Goal: Transaction & Acquisition: Purchase product/service

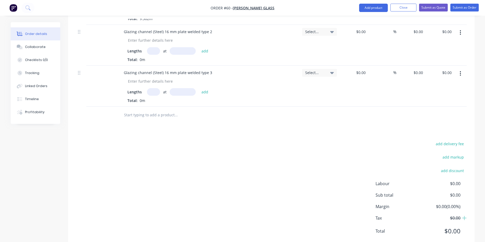
scroll to position [300, 0]
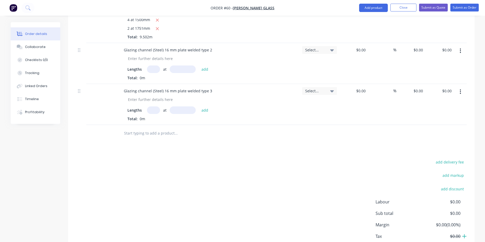
click at [464, 234] on icon at bounding box center [465, 236] width 4 height 4
click at [456, 233] on span "$0.00" at bounding box center [441, 236] width 39 height 6
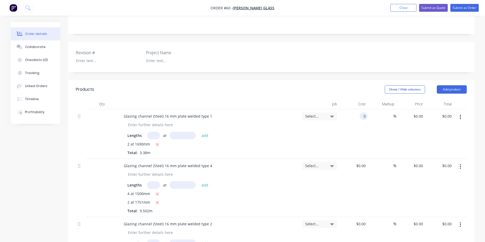
click at [360, 112] on div "0 0" at bounding box center [364, 116] width 8 height 8
type input "1"
type input "$2,000.00"
type input "$6,760.00"
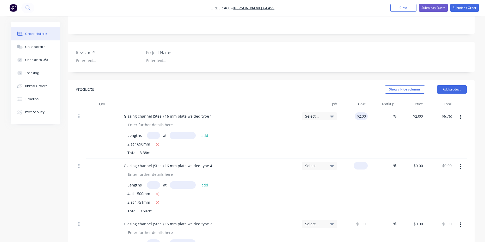
click at [363, 162] on input at bounding box center [362, 166] width 12 height 8
type input "$2,000.00"
type input "$19,004.00"
click at [368, 182] on div "%" at bounding box center [382, 188] width 29 height 58
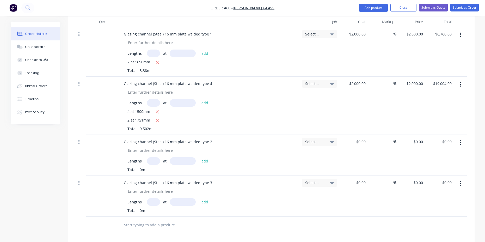
scroll to position [213, 0]
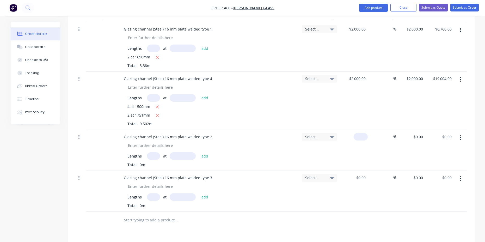
click at [363, 133] on input at bounding box center [362, 137] width 12 height 8
type input "1"
type input "$2,000.00"
click at [362, 174] on input at bounding box center [362, 178] width 12 height 8
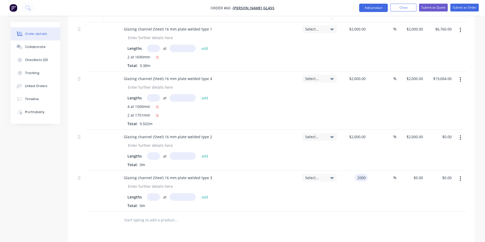
type input "$2,000.00"
click at [370, 179] on div "%" at bounding box center [382, 191] width 29 height 41
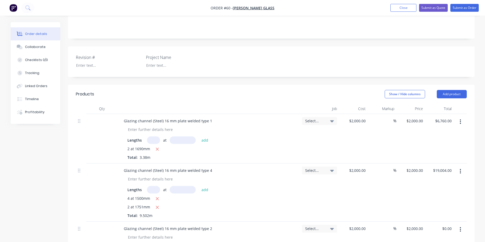
scroll to position [126, 0]
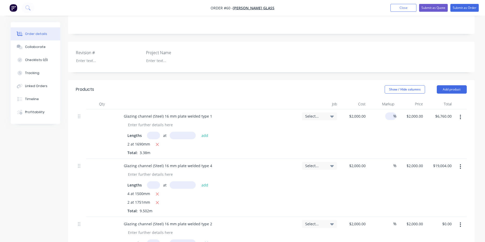
click at [392, 112] on input at bounding box center [391, 116] width 6 height 8
type input "10"
type input "$2,200.00"
type input "$7,436.00"
click at [386, 162] on div "%" at bounding box center [390, 166] width 11 height 8
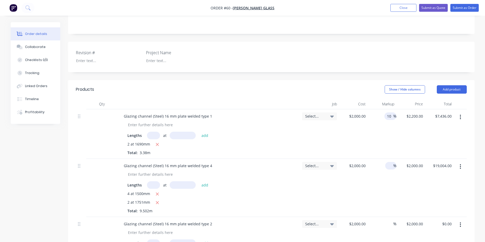
click at [389, 112] on input "10" at bounding box center [390, 116] width 7 height 8
type input "30"
type input "$2,600.00"
type input "$8,788.00"
click at [390, 162] on input at bounding box center [391, 166] width 6 height 8
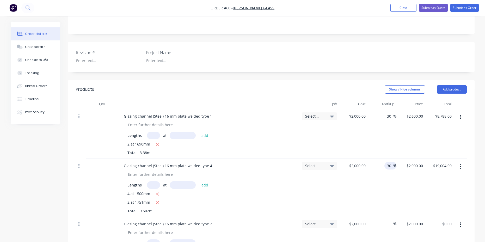
type input "30"
type input "$2,600.00"
type input "$24,705.20"
click at [348, 191] on div "$2,000.00 $2,000.00" at bounding box center [353, 188] width 29 height 58
drag, startPoint x: 389, startPoint y: 210, endPoint x: 405, endPoint y: 222, distance: 20.3
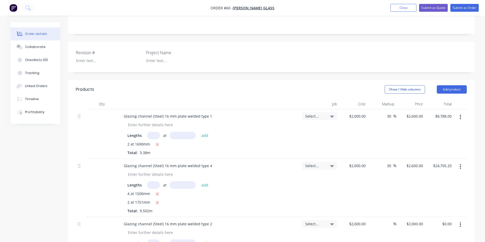
click at [389, 220] on input at bounding box center [391, 224] width 6 height 8
type input "30"
type input "$2,600.00"
click at [386, 224] on div "30 30 %" at bounding box center [382, 237] width 29 height 41
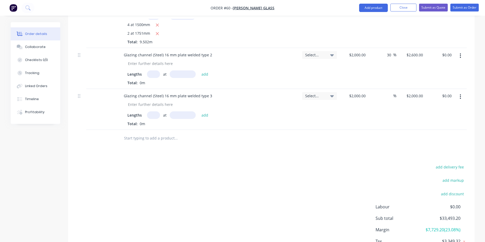
scroll to position [300, 0]
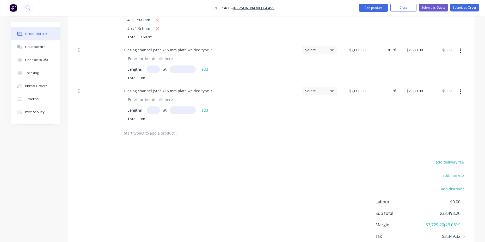
click at [163, 128] on input "text" at bounding box center [176, 133] width 104 height 10
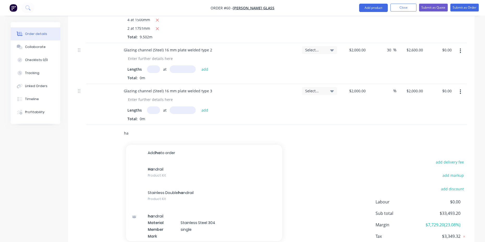
type input "h"
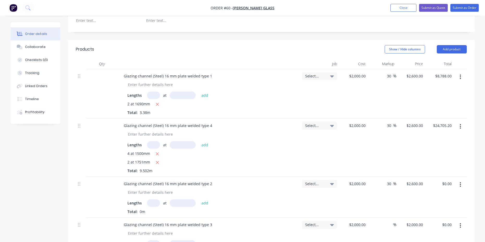
scroll to position [126, 0]
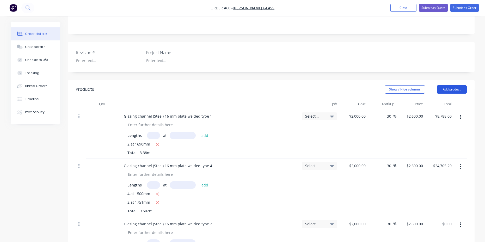
click at [453, 85] on button "Add product" at bounding box center [452, 89] width 30 height 8
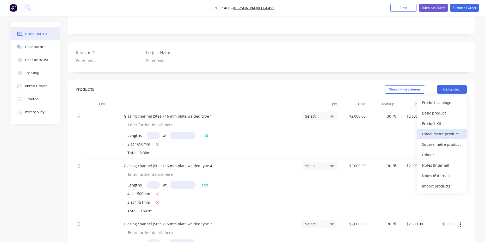
click at [438, 130] on div "Lineal metre product" at bounding box center [442, 134] width 40 height 8
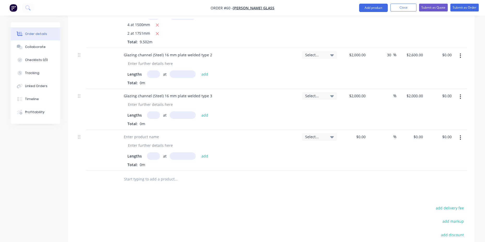
scroll to position [300, 0]
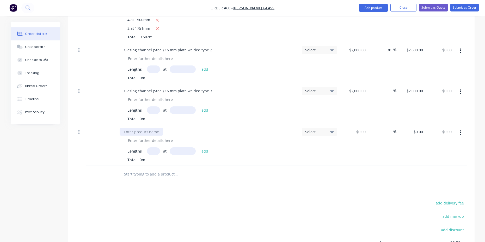
click at [141, 128] on div at bounding box center [142, 132] width 44 height 8
click at [137, 128] on div "Timber handrail on stair mounted on glass and wall" at bounding box center [169, 132] width 99 height 8
click at [205, 137] on div at bounding box center [211, 141] width 174 height 8
click at [153, 147] on input "text" at bounding box center [153, 151] width 13 height 8
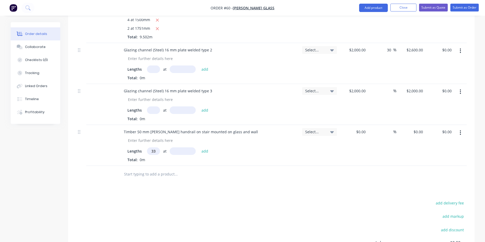
type input "3"
type input "1"
type input "33527mm"
click at [269, 157] on div "Total: 0m" at bounding box center [209, 159] width 163 height 5
click at [208, 147] on button "add" at bounding box center [205, 150] width 12 height 7
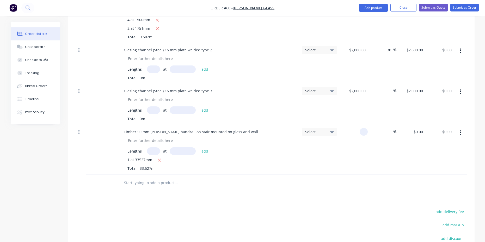
click at [360, 128] on div at bounding box center [364, 132] width 8 height 8
click at [334, 128] on div "Select..." at bounding box center [319, 132] width 35 height 8
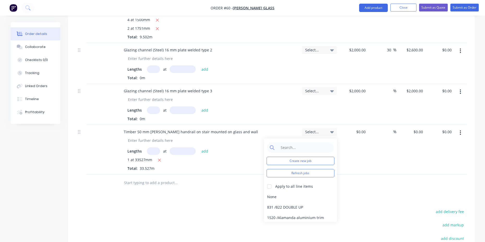
click at [334, 128] on div "Select..." at bounding box center [319, 132] width 35 height 8
click at [357, 125] on div "0 $0.00" at bounding box center [353, 150] width 29 height 50
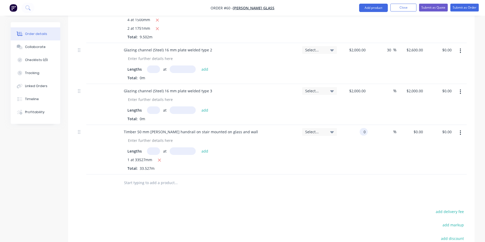
type input "$0.00"
click at [107, 125] on div at bounding box center [101, 150] width 31 height 50
click at [109, 125] on div at bounding box center [101, 150] width 31 height 50
click at [156, 147] on input "text" at bounding box center [153, 151] width 13 height 8
click at [95, 125] on div at bounding box center [101, 150] width 31 height 50
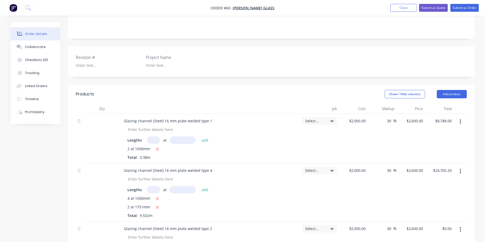
scroll to position [126, 0]
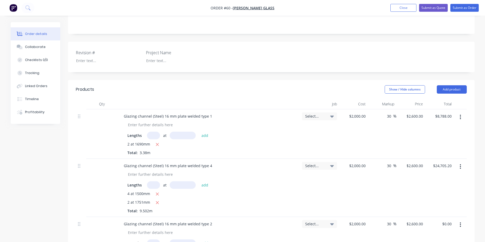
click at [103, 99] on div "Qty" at bounding box center [101, 104] width 31 height 10
click at [103, 114] on div at bounding box center [101, 134] width 31 height 50
click at [104, 109] on div at bounding box center [101, 134] width 31 height 50
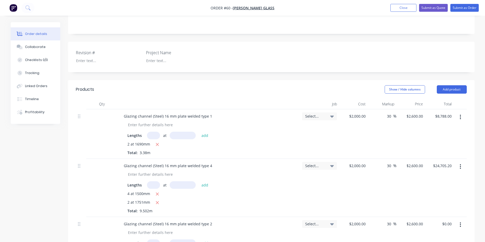
click at [104, 109] on div at bounding box center [101, 134] width 31 height 50
click at [103, 99] on div "Qty" at bounding box center [101, 104] width 31 height 10
click at [102, 99] on div "Qty" at bounding box center [101, 104] width 31 height 10
click at [100, 111] on div at bounding box center [101, 134] width 31 height 50
click at [101, 109] on div at bounding box center [101, 134] width 31 height 50
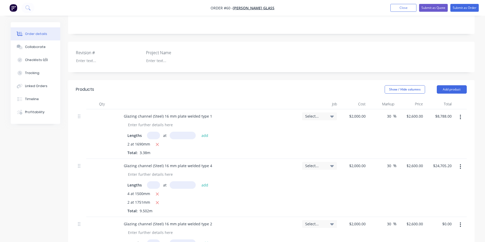
click at [101, 110] on div at bounding box center [101, 134] width 31 height 50
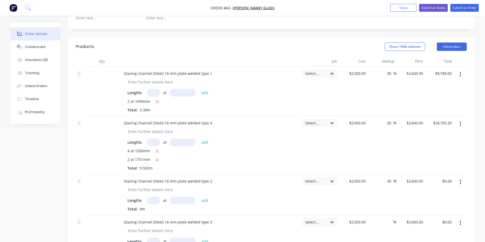
scroll to position [174, 0]
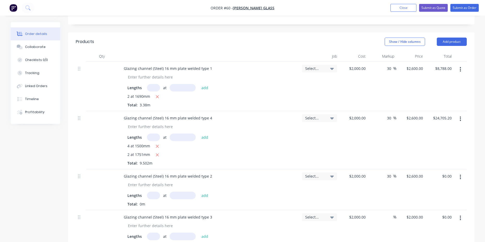
click at [104, 62] on div at bounding box center [101, 87] width 31 height 50
click at [104, 51] on div "Qty" at bounding box center [101, 56] width 31 height 10
click at [99, 51] on div "Qty" at bounding box center [101, 56] width 31 height 10
click at [101, 66] on div at bounding box center [101, 87] width 31 height 50
click at [104, 63] on div at bounding box center [101, 87] width 31 height 50
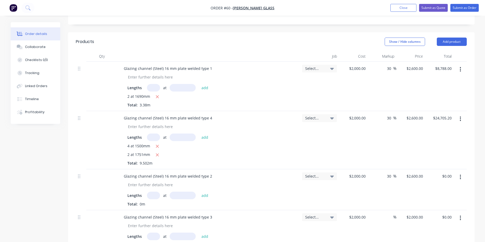
click at [105, 62] on div at bounding box center [101, 87] width 31 height 50
click at [108, 114] on div at bounding box center [101, 140] width 31 height 58
click at [109, 111] on div at bounding box center [101, 140] width 31 height 58
click at [105, 139] on div at bounding box center [101, 140] width 31 height 58
click at [102, 169] on div at bounding box center [101, 189] width 31 height 41
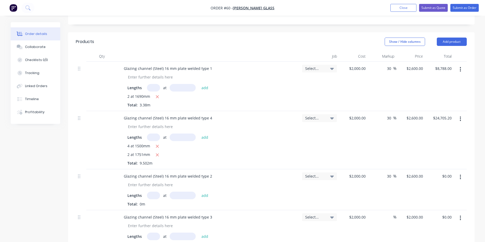
click at [102, 210] on div at bounding box center [101, 230] width 31 height 41
click at [102, 211] on div at bounding box center [101, 230] width 31 height 41
click at [104, 213] on div at bounding box center [101, 230] width 31 height 41
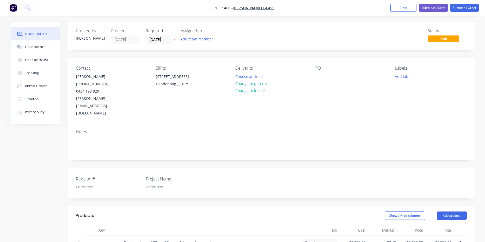
scroll to position [87, 0]
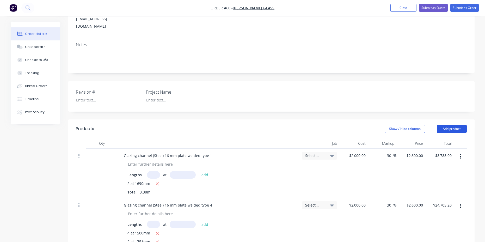
click at [448, 125] on button "Add product" at bounding box center [452, 129] width 30 height 8
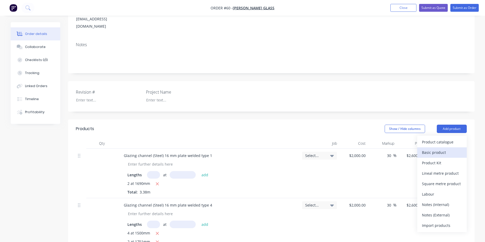
click at [431, 149] on div "Basic product" at bounding box center [442, 153] width 40 height 8
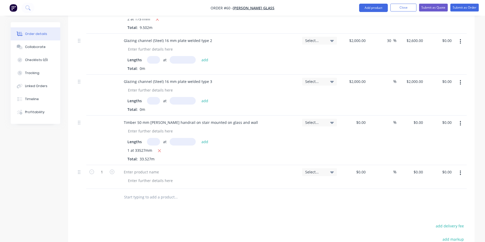
scroll to position [305, 0]
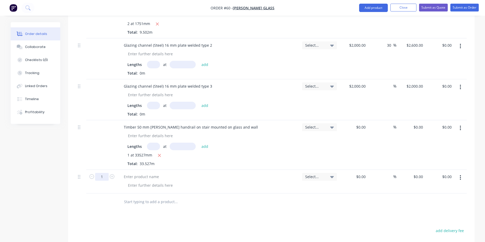
click at [101, 173] on input "1" at bounding box center [102, 177] width 14 height 8
type input "33.527"
click at [146, 182] on div at bounding box center [150, 186] width 53 height 8
drag, startPoint x: 239, startPoint y: 113, endPoint x: 120, endPoint y: 115, distance: 118.7
click at [120, 123] on div "Timber 50 mm [PERSON_NAME] handrail on stair mounted on glass and wall" at bounding box center [191, 127] width 143 height 8
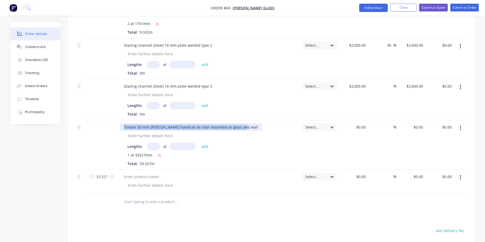
copy div "Timber 50 mm [PERSON_NAME] handrail on stair mounted on glass and wall"
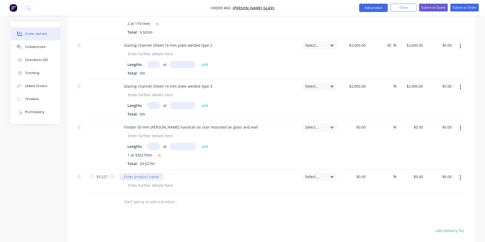
click at [156, 173] on div at bounding box center [142, 177] width 44 height 8
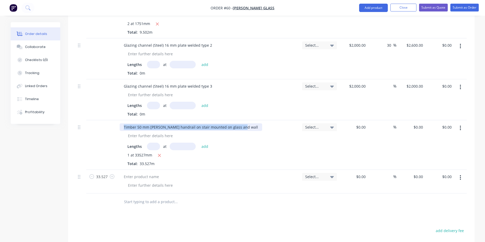
drag, startPoint x: 238, startPoint y: 113, endPoint x: 120, endPoint y: 112, distance: 117.6
click at [120, 123] on div "Timber 50 mm [PERSON_NAME] handrail on stair mounted on glass and wall" at bounding box center [191, 127] width 143 height 8
copy div "Timber 50 mm [PERSON_NAME] handrail on stair mounted on glass and wall"
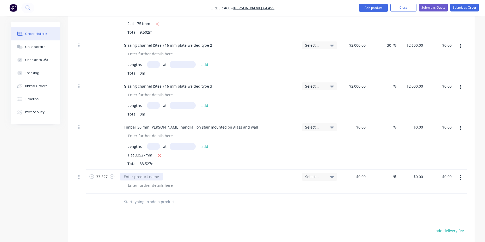
click at [151, 173] on div at bounding box center [142, 177] width 44 height 8
click at [159, 173] on div at bounding box center [142, 177] width 44 height 8
paste div
click at [149, 143] on input "text" at bounding box center [153, 147] width 13 height 8
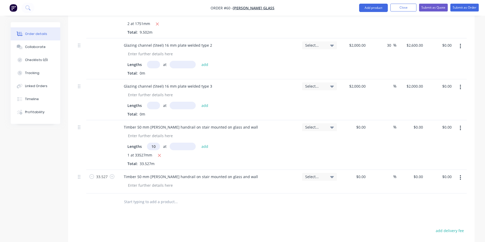
type input "1"
click at [177, 143] on input "text" at bounding box center [183, 147] width 26 height 8
type input "33527mm"
click at [205, 143] on button "add" at bounding box center [205, 146] width 12 height 7
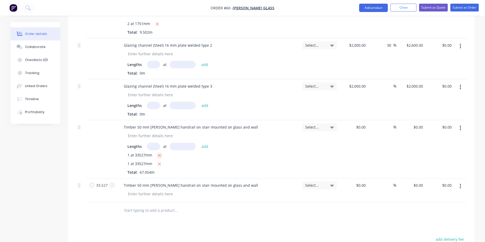
click at [159, 154] on icon "button" at bounding box center [159, 155] width 3 height 3
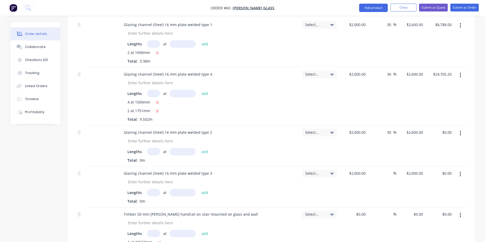
scroll to position [305, 0]
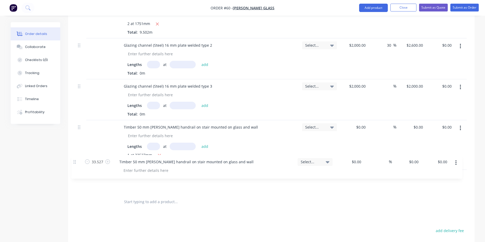
drag, startPoint x: 80, startPoint y: 163, endPoint x: 76, endPoint y: 162, distance: 3.2
click at [76, 162] on div "Glazing channel (Steel) 16 mm plate welded type 1 Lengths at add 2 at 1690mm To…" at bounding box center [271, 62] width 391 height 263
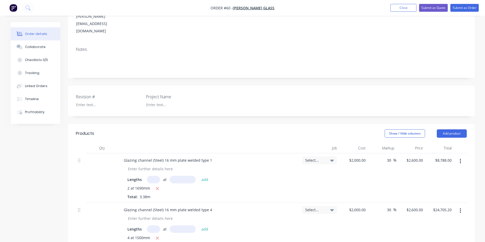
scroll to position [87, 0]
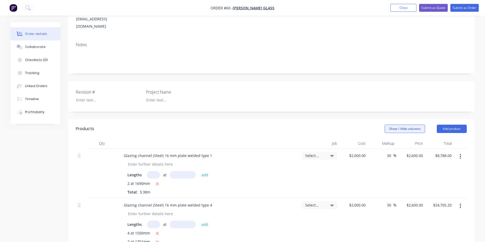
click at [402, 125] on button "Show / Hide columns" at bounding box center [405, 129] width 40 height 8
click at [331, 153] on icon at bounding box center [332, 156] width 4 height 6
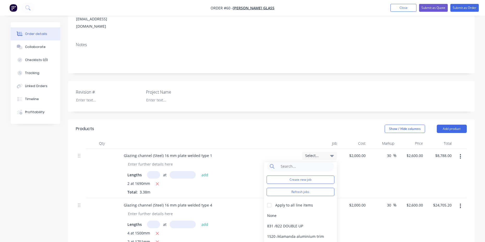
scroll to position [0, 0]
click at [332, 155] on icon at bounding box center [332, 156] width 4 height 2
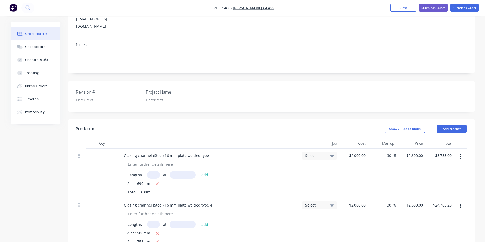
click at [331, 125] on div "Show / Hide columns Add product" at bounding box center [313, 129] width 308 height 8
click at [151, 96] on div at bounding box center [174, 100] width 65 height 8
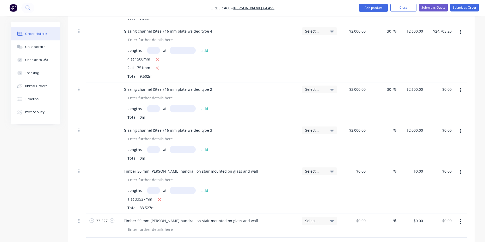
scroll to position [348, 0]
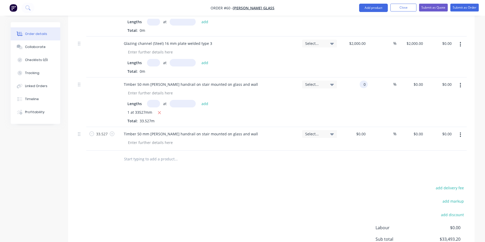
click at [364, 81] on input "0" at bounding box center [365, 85] width 6 height 8
type input "$500.00"
type input "$16,763.50"
click at [355, 98] on div "$500.00 500" at bounding box center [353, 102] width 29 height 50
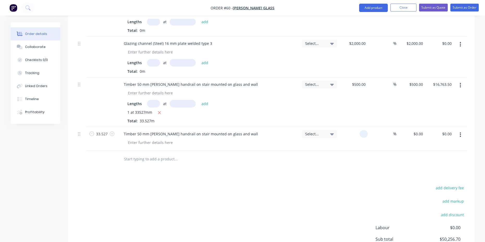
click at [358, 127] on div at bounding box center [353, 139] width 29 height 24
type input "$500.00"
type input "$16,763.50"
click at [352, 153] on div "Products Show / Hide columns Add product Qty Job Cost Markup Price Total Glazin…" at bounding box center [271, 76] width 407 height 434
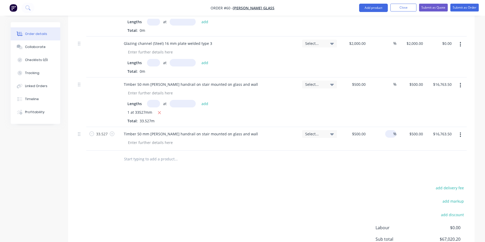
click at [388, 130] on input at bounding box center [391, 134] width 6 height 8
type input "30"
type input "$650.00"
type input "$21,792.55"
click at [389, 151] on div at bounding box center [271, 159] width 391 height 17
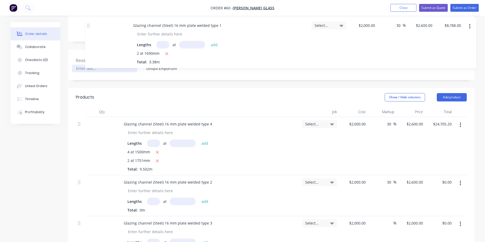
scroll to position [116, 0]
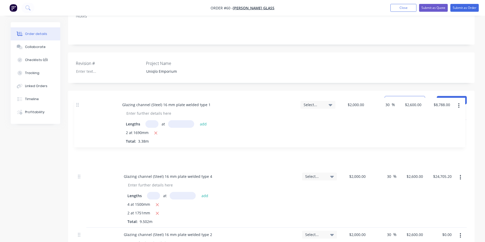
drag, startPoint x: 80, startPoint y: 55, endPoint x: 78, endPoint y: 107, distance: 52.2
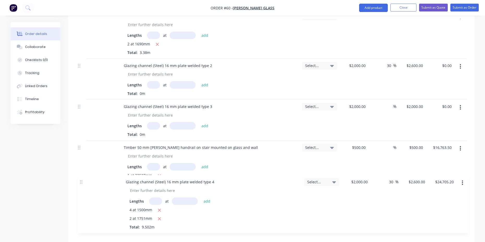
scroll to position [228, 0]
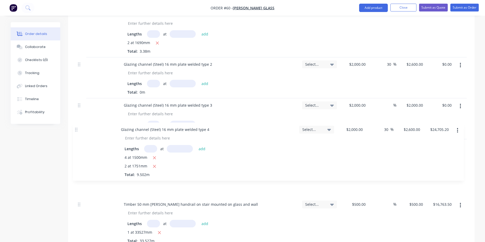
drag, startPoint x: 79, startPoint y: 163, endPoint x: 76, endPoint y: 133, distance: 30.4
click at [76, 133] on div "Glazing channel (Steel) 16 mm plate welded type 1 Lengths at add 2 at 1690mm To…" at bounding box center [271, 139] width 391 height 263
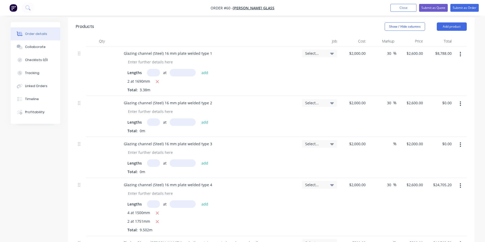
scroll to position [141, 0]
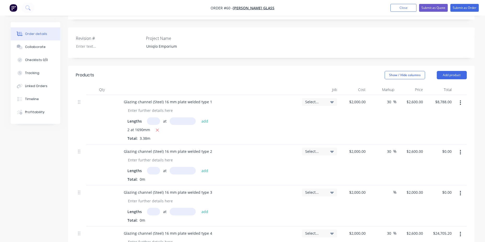
click at [151, 117] on input "text" at bounding box center [153, 121] width 13 height 8
click at [448, 71] on button "Add product" at bounding box center [452, 75] width 30 height 8
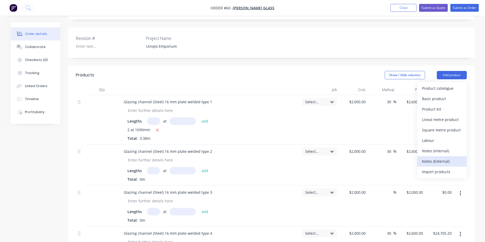
click at [431, 158] on div "Notes (External)" at bounding box center [442, 162] width 40 height 8
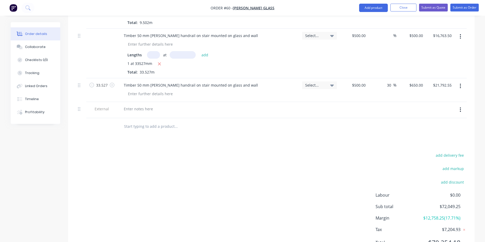
scroll to position [401, 0]
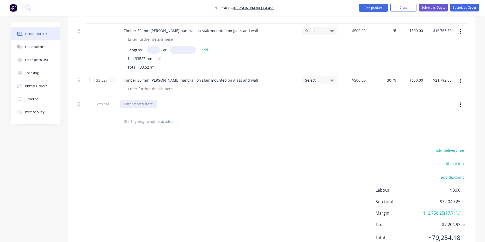
click at [151, 100] on div at bounding box center [139, 104] width 38 height 8
click at [125, 100] on div "lower Ground" at bounding box center [136, 104] width 32 height 8
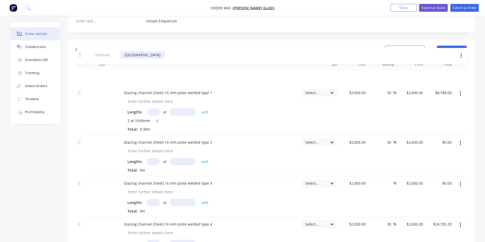
scroll to position [163, 0]
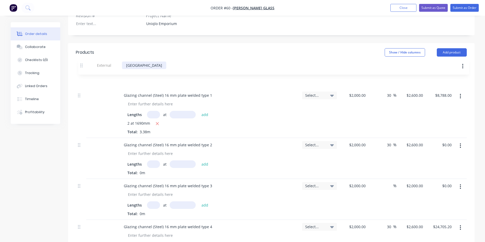
drag, startPoint x: 79, startPoint y: 90, endPoint x: 82, endPoint y: 64, distance: 26.3
click at [82, 72] on div "Glazing channel (Steel) 16 mm plate welded type 1 Lengths at add 2 at 1690mm To…" at bounding box center [271, 211] width 391 height 279
click at [98, 98] on div at bounding box center [101, 113] width 31 height 50
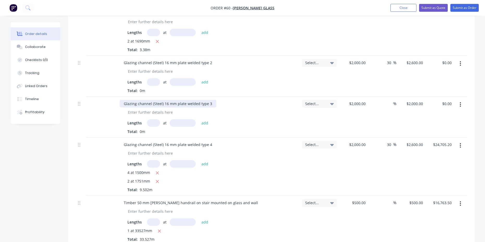
scroll to position [250, 0]
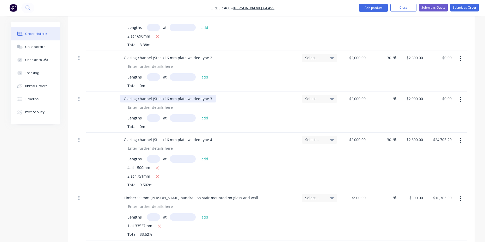
click at [210, 95] on div "Glazing channel (Steel) 16 mm plate welded type 3" at bounding box center [168, 99] width 97 height 8
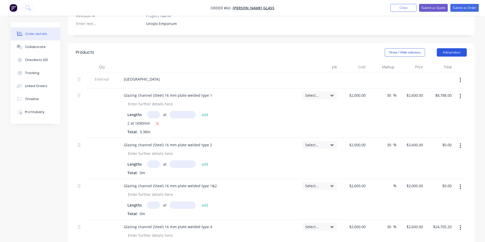
click at [455, 48] on button "Add product" at bounding box center [452, 52] width 30 height 8
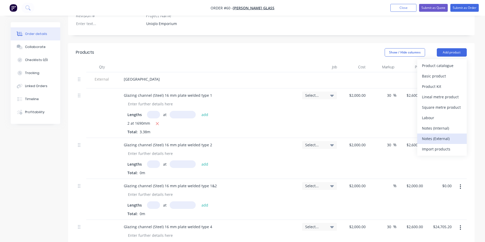
click at [430, 135] on div "Notes (External)" at bounding box center [442, 139] width 40 height 8
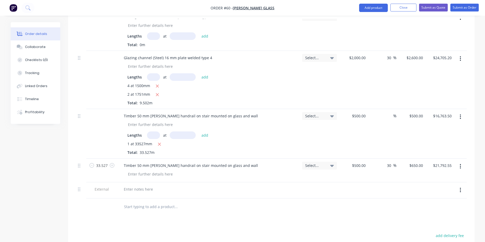
scroll to position [424, 0]
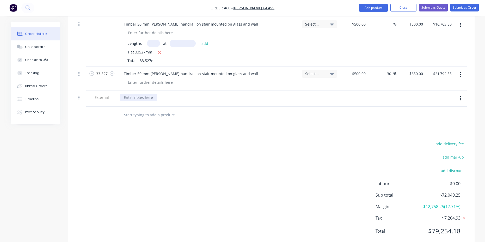
click at [142, 94] on div at bounding box center [139, 98] width 38 height 8
click at [173, 113] on div "Products Show / Hide columns Add product Qty Job Cost Markup Price Total Extern…" at bounding box center [271, 15] width 407 height 467
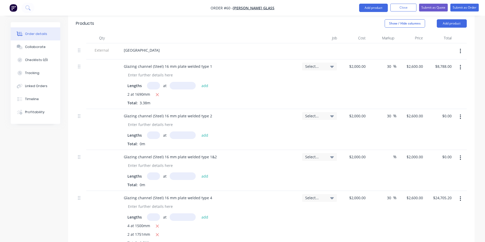
scroll to position [163, 0]
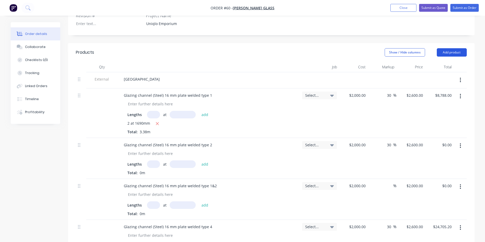
click at [446, 48] on button "Add product" at bounding box center [452, 52] width 30 height 8
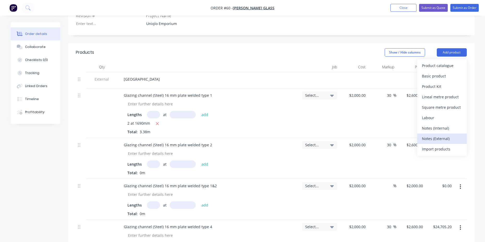
click at [440, 135] on div "Notes (External)" at bounding box center [442, 139] width 40 height 8
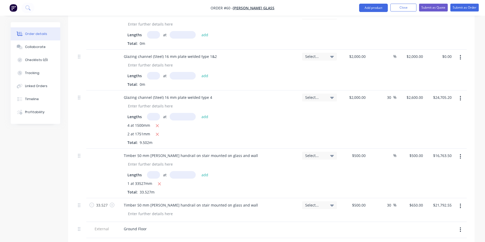
scroll to position [424, 0]
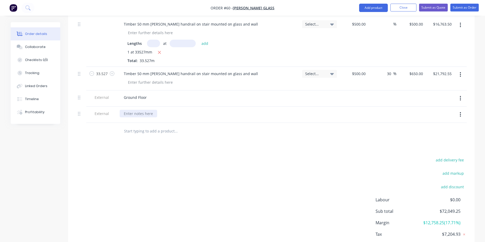
click at [141, 110] on div at bounding box center [139, 114] width 38 height 8
click at [151, 134] on div "Products Show / Hide columns Add product Qty Job Cost Markup Price Total Extern…" at bounding box center [271, 23] width 407 height 483
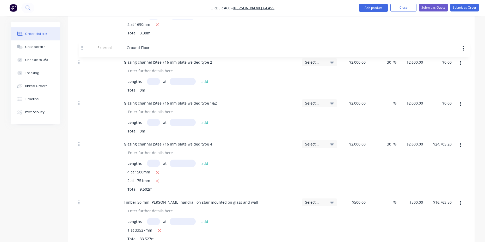
scroll to position [261, 0]
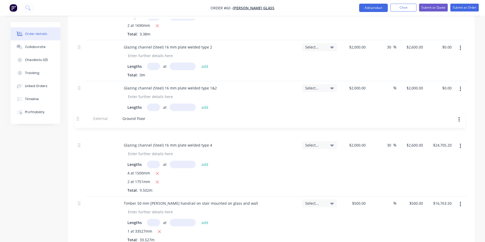
drag, startPoint x: 80, startPoint y: 84, endPoint x: 79, endPoint y: 119, distance: 34.5
click at [79, 119] on div "External Lower Ground Glazing channel (Steel) 16 mm plate welded type 1 Lengths…" at bounding box center [271, 129] width 391 height 311
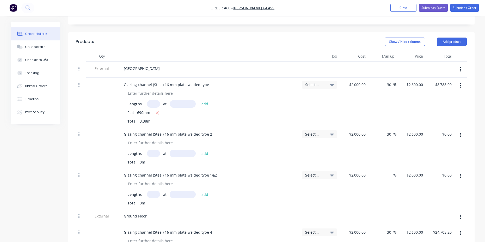
click at [155, 100] on input "text" at bounding box center [153, 104] width 13 height 8
click at [205, 81] on div "Glazing channel (Steel) 16 mm plate welded type 1" at bounding box center [168, 85] width 97 height 8
paste div
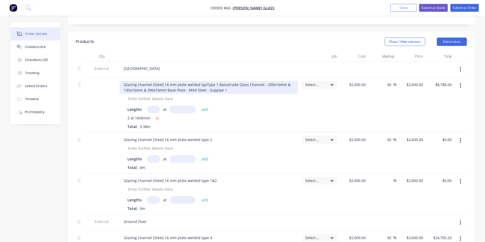
click at [205, 81] on div "Glazing channel (Steel) 16 mm plate welded typType 1 Balustrade Glass Channel -…" at bounding box center [209, 87] width 178 height 13
click at [137, 81] on div "Type 1 Balustrade Glass Channel - 200x16mm & 135x16mm & 390x16mm Base Plate - M…" at bounding box center [209, 87] width 178 height 13
click at [142, 81] on div "Type 1 Balustrade Glass Channel - 200x16mm & 135x16mm & 390x16mm Base Plate - M…" at bounding box center [209, 87] width 178 height 13
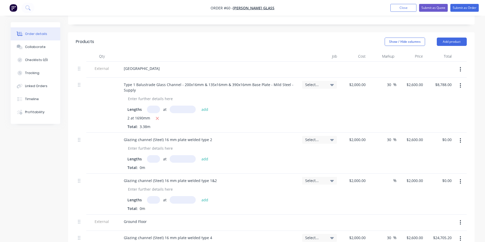
click at [270, 106] on div "Lengths at add" at bounding box center [209, 110] width 163 height 8
click at [151, 115] on div "2 at 1690mm" at bounding box center [209, 118] width 163 height 7
click at [151, 106] on input "text" at bounding box center [153, 110] width 13 height 8
click at [181, 106] on input "text" at bounding box center [183, 110] width 26 height 8
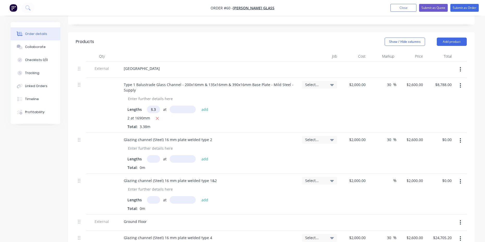
scroll to position [0, 0]
drag, startPoint x: 156, startPoint y: 95, endPoint x: 134, endPoint y: 96, distance: 22.2
click at [134, 106] on div "Lengths 18.3 at add" at bounding box center [209, 110] width 163 height 8
type input "3"
click at [158, 106] on input "3" at bounding box center [153, 110] width 13 height 8
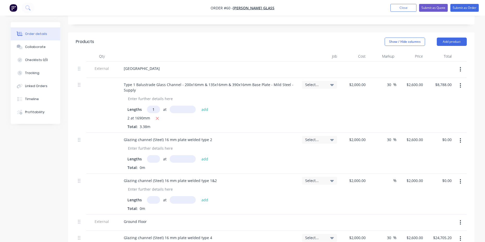
type input "1"
click at [178, 106] on input "text" at bounding box center [183, 110] width 26 height 8
click at [210, 106] on div "Lengths 1 at 18.3mm add 2 at 1690mm Total: 3.38m" at bounding box center [209, 118] width 163 height 24
click at [182, 106] on input "18.3mm" at bounding box center [183, 110] width 26 height 8
type input "18300mm"
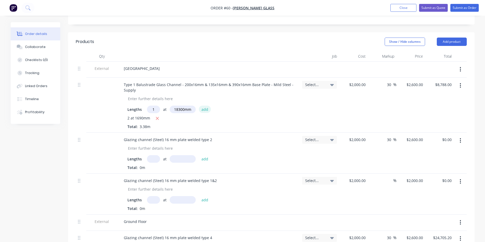
click at [206, 106] on button "add" at bounding box center [205, 109] width 12 height 7
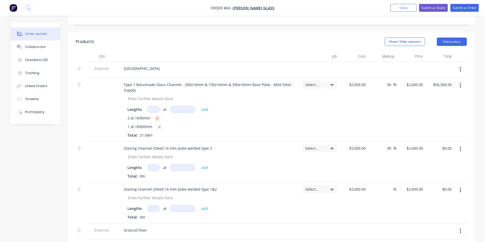
click at [158, 117] on icon "button" at bounding box center [157, 118] width 3 height 3
type input "$47,580.00"
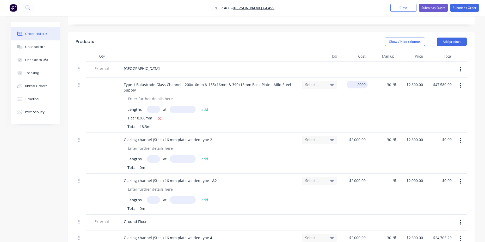
click at [364, 81] on input "2000" at bounding box center [358, 85] width 19 height 8
type input "$681.6939"
type input "$886.2021"
type input "$16,217.50"
click at [377, 90] on div "30 30 %" at bounding box center [382, 105] width 29 height 55
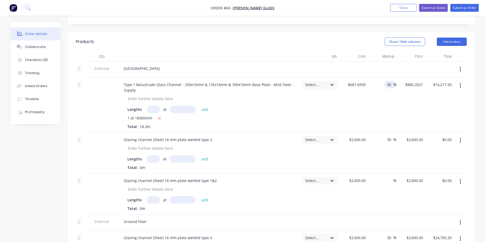
click at [392, 81] on input "30" at bounding box center [390, 85] width 7 height 8
type input "3"
type input "0"
type input "$681.6939"
type input "$12,475.00"
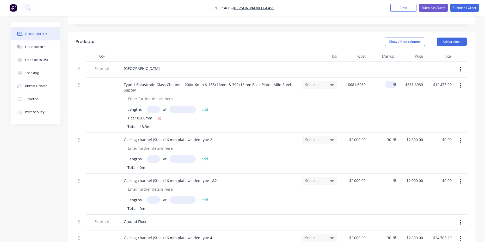
click at [377, 133] on div "30 30 %" at bounding box center [382, 153] width 29 height 41
click at [330, 82] on icon at bounding box center [332, 85] width 4 height 6
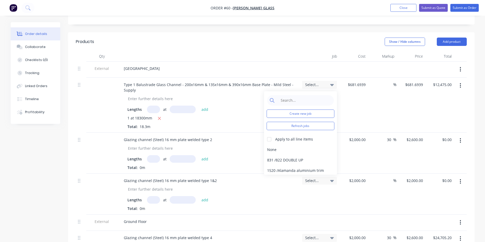
click at [324, 62] on div at bounding box center [319, 70] width 39 height 16
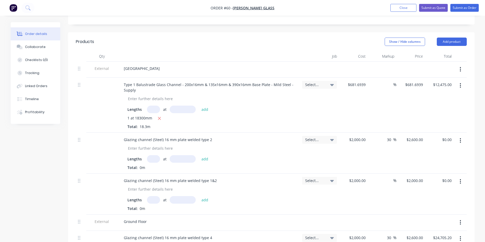
click at [331, 82] on icon at bounding box center [332, 85] width 4 height 6
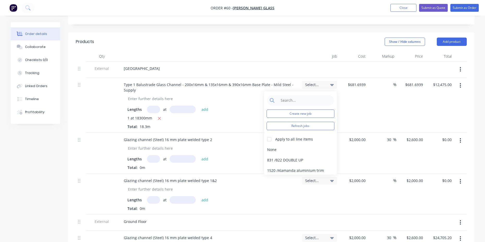
click at [352, 86] on div "$681.6939 $681.6939" at bounding box center [353, 105] width 29 height 55
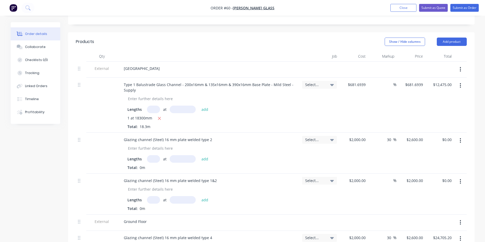
click at [334, 82] on icon at bounding box center [332, 85] width 4 height 6
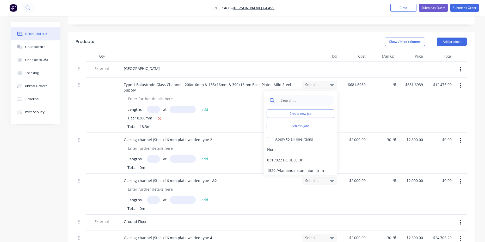
click at [292, 95] on input at bounding box center [304, 100] width 53 height 10
type input "u"
click at [347, 86] on div "$681.6939 $681.6939" at bounding box center [353, 105] width 29 height 55
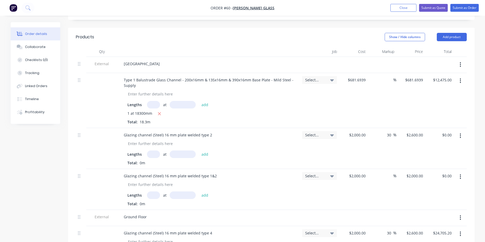
scroll to position [174, 0]
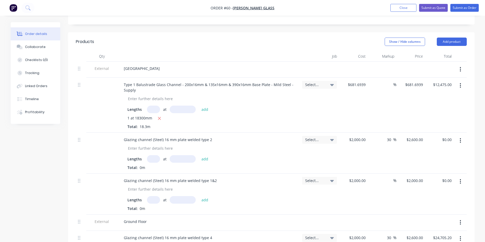
click at [156, 155] on input "text" at bounding box center [153, 159] width 13 height 8
click at [184, 136] on div "Glazing channel (Steel) 16 mm plate welded type 2" at bounding box center [168, 140] width 97 height 8
paste div
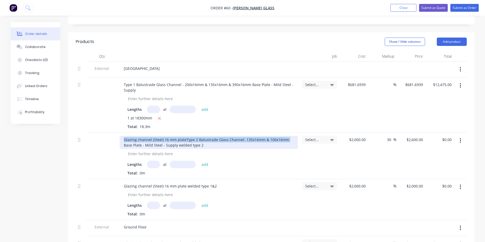
drag, startPoint x: 288, startPoint y: 126, endPoint x: 122, endPoint y: 125, distance: 166.7
click at [122, 136] on div "Glazing channel (Steel) 16 mm plateType 2 Balustrade Glass Channel- 135x16mm & …" at bounding box center [209, 142] width 178 height 13
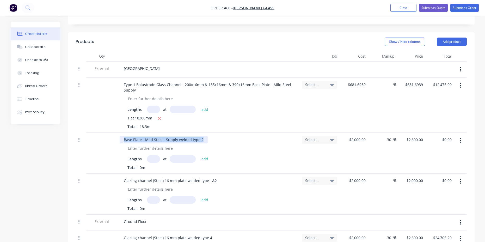
drag, startPoint x: 202, startPoint y: 123, endPoint x: 120, endPoint y: 124, distance: 81.4
click at [120, 136] on div "Base Plate - Mild Steel - Supply welded type 2" at bounding box center [164, 140] width 88 height 8
click at [244, 155] on div "Lengths at add" at bounding box center [209, 159] width 163 height 8
click at [153, 155] on input "text" at bounding box center [153, 159] width 13 height 8
type input "1"
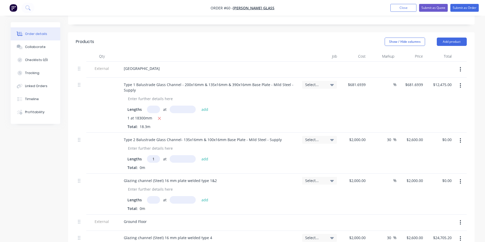
click at [181, 155] on input "text" at bounding box center [183, 159] width 26 height 8
type input "7500mm"
click at [202, 155] on button "add" at bounding box center [205, 158] width 12 height 7
type input "$19,500.00"
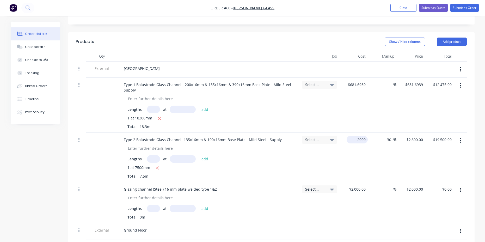
click at [356, 136] on div "2000 $2,000.00" at bounding box center [357, 140] width 21 height 8
type input "$500.00"
type input "$650.00"
type input "$4,875.00"
click at [385, 157] on div "30 30 %" at bounding box center [382, 158] width 29 height 50
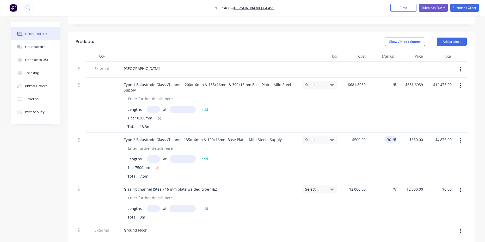
click at [391, 136] on input "30" at bounding box center [390, 140] width 7 height 8
type input "3"
type input "$500.00"
type input "$3,750.00"
click at [390, 146] on div "%" at bounding box center [382, 158] width 29 height 50
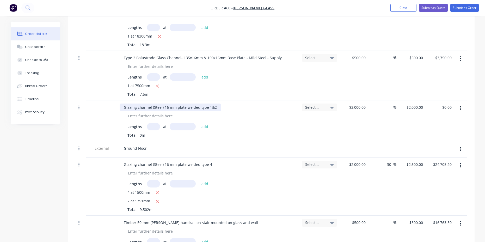
scroll to position [261, 0]
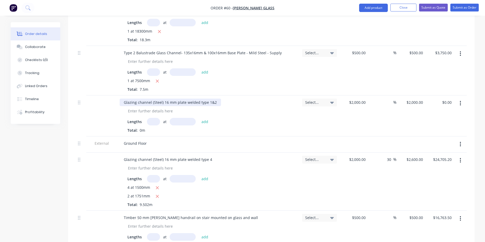
click at [167, 99] on div "Glazing channel (Steel) 16 mm plate welded type 1&2" at bounding box center [170, 103] width 101 height 8
drag, startPoint x: 216, startPoint y: 87, endPoint x: 120, endPoint y: 87, distance: 95.2
click at [120, 99] on div "Glazing channel (Steel) 16 mm plate welded type 1&2" at bounding box center [170, 103] width 101 height 8
click at [155, 118] on input "text" at bounding box center [153, 122] width 13 height 8
type input "1"
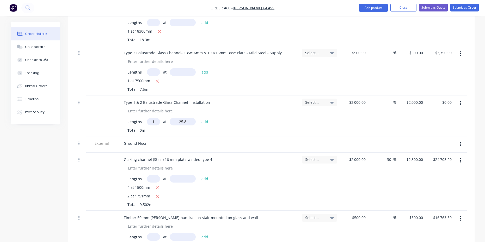
type input "25.8mm"
click at [238, 140] on div "Ground Floor" at bounding box center [209, 144] width 178 height 8
click at [206, 118] on button "add" at bounding box center [205, 121] width 12 height 7
type input "$2,000.00"
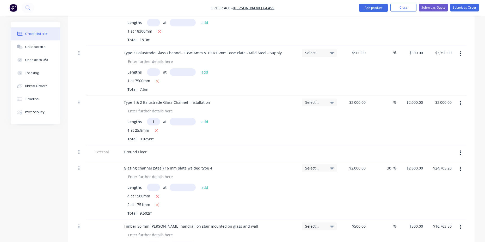
type input "1"
click at [155, 128] on icon "button" at bounding box center [156, 130] width 3 height 5
type input "25800mm"
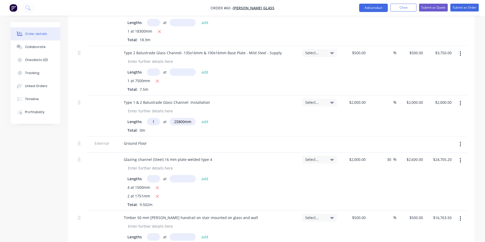
type input "$0.00"
click at [207, 118] on button "add" at bounding box center [205, 121] width 12 height 7
type input "$51,600.00"
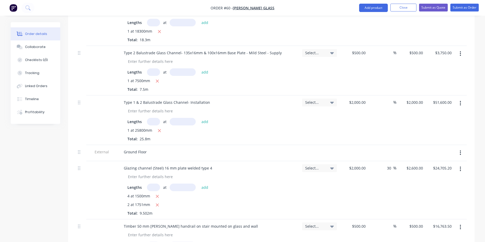
scroll to position [348, 0]
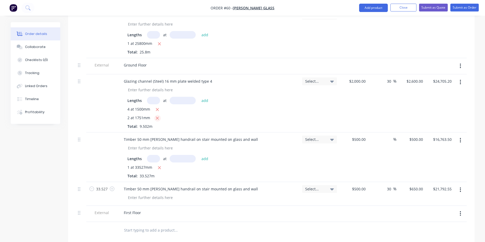
click at [157, 117] on icon "button" at bounding box center [157, 118] width 3 height 3
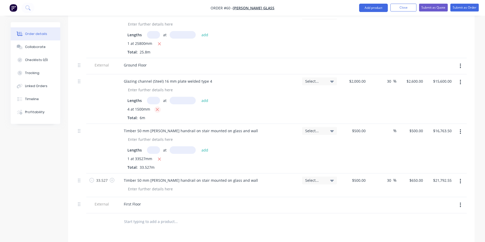
click at [158, 108] on icon "button" at bounding box center [157, 109] width 3 height 3
type input "$0.00"
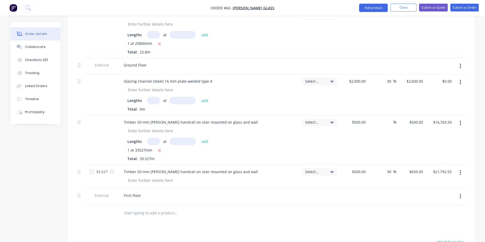
click at [460, 168] on button "button" at bounding box center [461, 172] width 12 height 9
click at [430, 214] on div "Delete" at bounding box center [442, 218] width 40 height 8
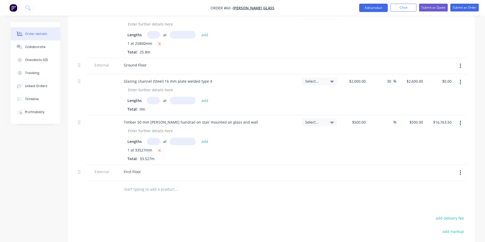
click at [144, 184] on input "text" at bounding box center [176, 189] width 104 height 10
click at [149, 77] on div "Glazing channel (Steel) 16 mm plate welded type 4" at bounding box center [168, 81] width 97 height 8
paste div
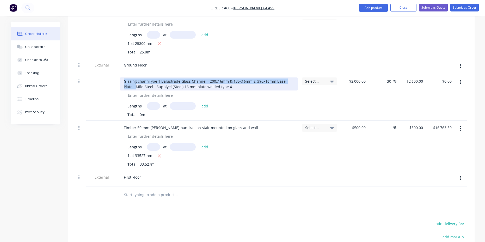
drag, startPoint x: 294, startPoint y: 67, endPoint x: 116, endPoint y: 69, distance: 177.9
click at [116, 74] on div "Glazing channType 1 Balustrade Glass Channel - 200x16mm & 135x16mm & 390x16mm B…" at bounding box center [271, 97] width 391 height 46
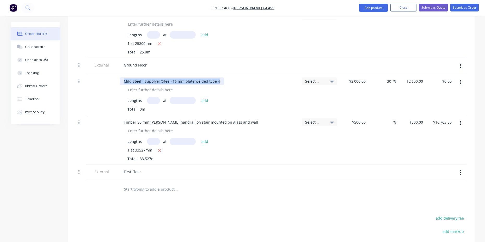
drag, startPoint x: 218, startPoint y: 65, endPoint x: 102, endPoint y: 67, distance: 115.3
click at [102, 74] on div "Mild Steel - Supplyel (Steel) 16 mm plate welded type 4 Lengths at add Total: 0…" at bounding box center [271, 94] width 391 height 41
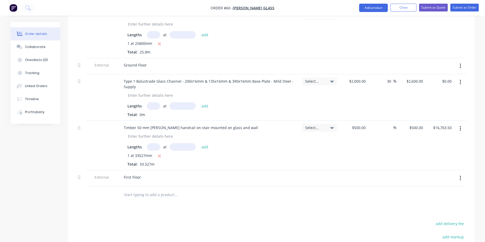
click at [150, 102] on input "text" at bounding box center [153, 106] width 13 height 8
type input "1"
type input "13000mm"
click at [207, 102] on button "add" at bounding box center [205, 105] width 12 height 7
type input "$33,800.00"
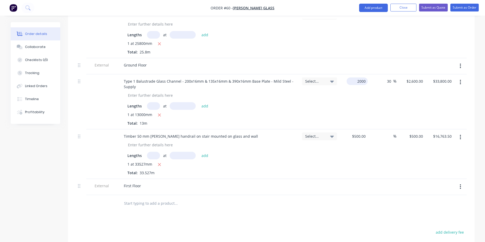
click at [359, 77] on input "2000" at bounding box center [358, 81] width 19 height 8
type input "$700.00"
type input "$910.00"
type input "$11,830.00"
click at [362, 100] on div "$700.00 700" at bounding box center [353, 101] width 29 height 55
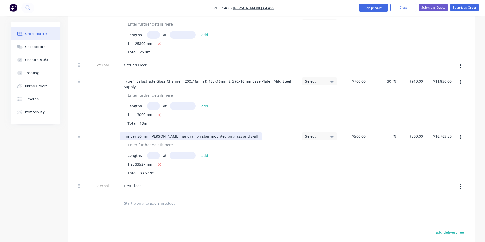
click at [232, 132] on div "Timber 50 mm [PERSON_NAME] handrail on stair mounted on glass and wall" at bounding box center [191, 136] width 143 height 8
drag, startPoint x: 239, startPoint y: 122, endPoint x: 106, endPoint y: 123, distance: 132.5
click at [106, 129] on div "Timber 50 mm Vic ash handrail on stair mounted on glass and wall Lengths at add…" at bounding box center [271, 154] width 391 height 50
paste div
click at [155, 152] on input "text" at bounding box center [153, 156] width 13 height 8
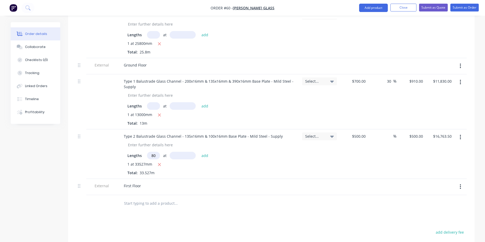
scroll to position [0, 0]
type input "8"
type input "1"
type input "8000mm"
click at [206, 152] on button "add" at bounding box center [205, 155] width 12 height 7
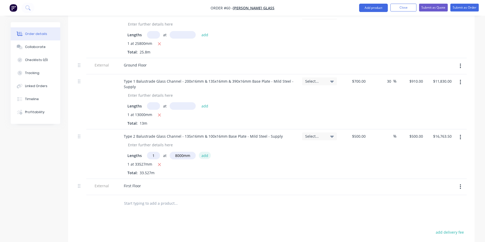
type input "$20,763.50"
click at [334, 132] on div "Select..." at bounding box center [319, 136] width 35 height 8
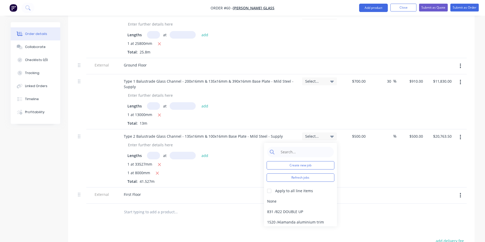
click at [334, 132] on div "Select..." at bounding box center [319, 136] width 35 height 8
click at [366, 132] on input "$500.00" at bounding box center [360, 136] width 16 height 8
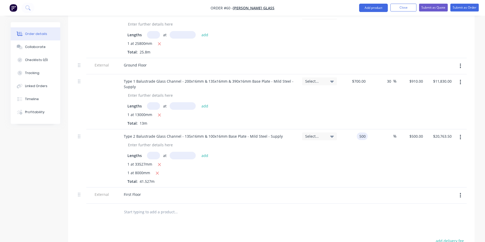
type input "$500.00"
click at [378, 129] on div "%" at bounding box center [382, 158] width 29 height 58
click at [159, 163] on icon "button" at bounding box center [159, 164] width 3 height 3
type input "$4,000.00"
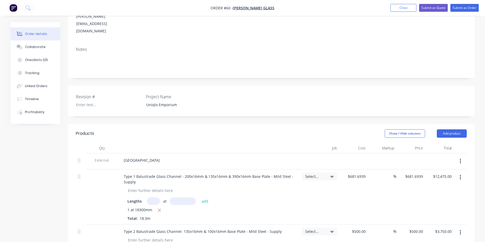
scroll to position [87, 0]
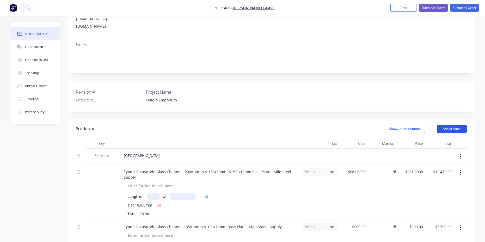
click at [454, 125] on button "Add product" at bounding box center [452, 129] width 30 height 8
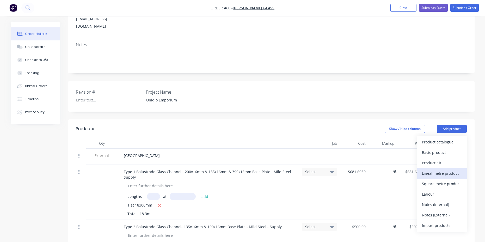
click at [432, 170] on div "Lineal metre product" at bounding box center [442, 174] width 40 height 8
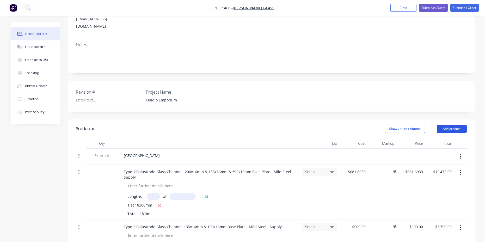
click at [447, 125] on button "Add product" at bounding box center [452, 129] width 30 height 8
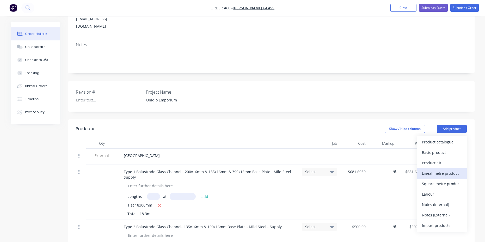
click at [433, 170] on div "Lineal metre product" at bounding box center [442, 174] width 40 height 8
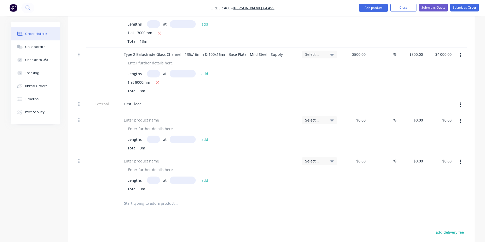
scroll to position [435, 0]
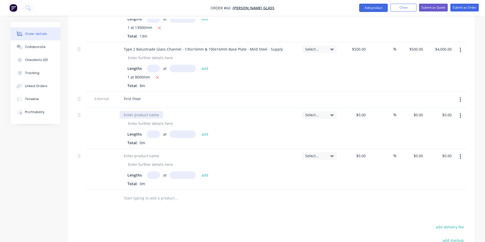
click at [141, 111] on div at bounding box center [142, 115] width 44 height 8
paste div
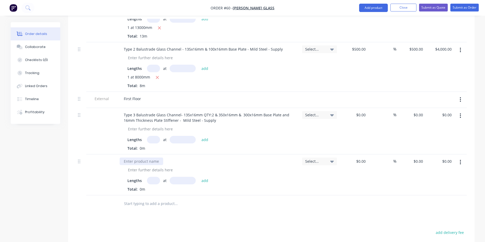
click at [143, 158] on div at bounding box center [142, 162] width 44 height 8
click at [154, 136] on input "text" at bounding box center [153, 140] width 13 height 8
type input "1"
click at [152, 177] on input "text" at bounding box center [153, 181] width 13 height 8
type input "1"
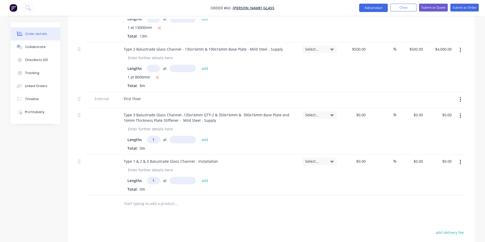
click at [182, 136] on input "text" at bounding box center [183, 140] width 26 height 8
type input "8mm"
click at [182, 177] on input "text" at bounding box center [183, 181] width 26 height 8
type input "29mm"
click at [213, 186] on div "Total: 0m" at bounding box center [209, 188] width 163 height 5
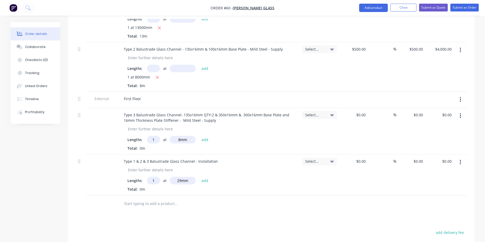
click at [181, 136] on input "8mm" at bounding box center [183, 140] width 26 height 8
type input "8000mm"
click at [180, 177] on input "29mm" at bounding box center [183, 181] width 26 height 8
click at [182, 177] on input "29mm" at bounding box center [183, 181] width 26 height 8
type input "29000mm"
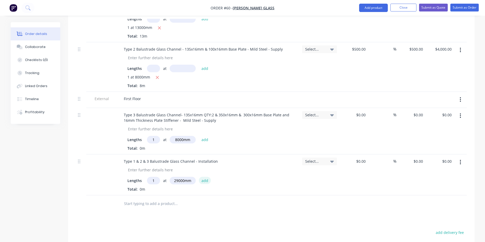
click at [203, 177] on button "add" at bounding box center [205, 180] width 12 height 7
click at [202, 136] on button "add" at bounding box center [205, 139] width 12 height 7
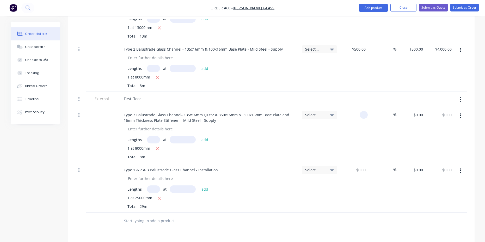
click at [365, 111] on input at bounding box center [365, 115] width 6 height 8
type input "$1,000.00"
type input "$8,000.00"
click at [361, 166] on div "$0.00" at bounding box center [361, 170] width 14 height 8
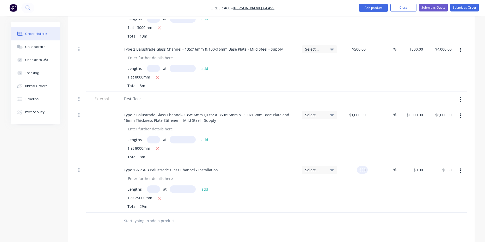
type input "$500.00"
type input "$14,500.00"
click at [373, 174] on div "%" at bounding box center [382, 188] width 29 height 50
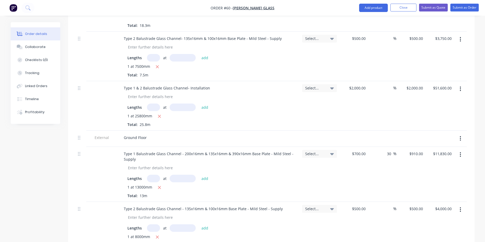
scroll to position [280, 0]
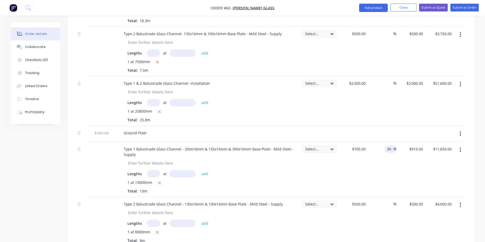
click at [390, 145] on input "30" at bounding box center [390, 149] width 7 height 8
drag, startPoint x: 392, startPoint y: 133, endPoint x: 368, endPoint y: 144, distance: 26.9
click at [369, 143] on div "300 300 %" at bounding box center [382, 169] width 29 height 55
type input "0"
type input "$700.00"
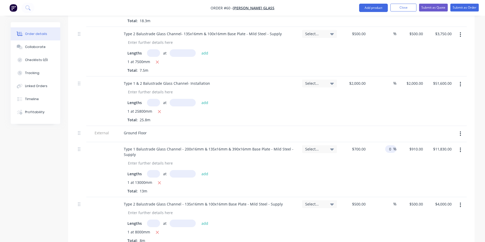
type input "$9,100.00"
click at [379, 158] on div "0 %" at bounding box center [382, 169] width 29 height 55
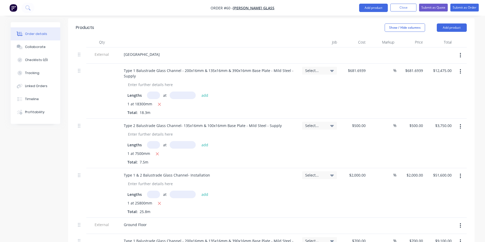
scroll to position [193, 0]
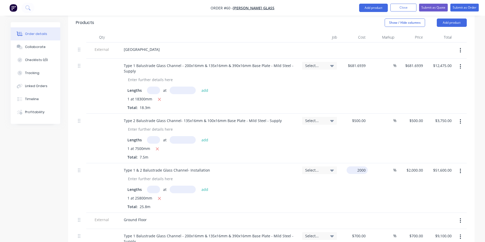
click at [364, 166] on input "2000" at bounding box center [358, 170] width 19 height 8
type input "$500.00"
type input "$12,900.00"
click at [367, 168] on div "$500.00 500" at bounding box center [353, 188] width 29 height 50
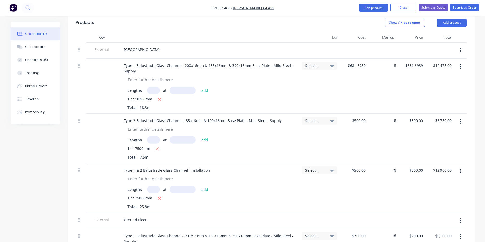
scroll to position [280, 0]
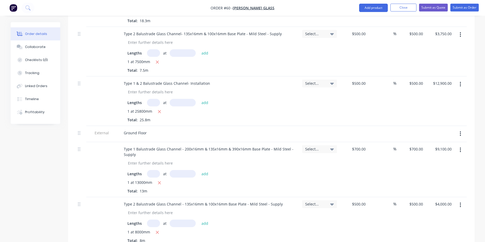
click at [140, 180] on span "1 at 13000mm" at bounding box center [140, 183] width 25 height 7
click at [144, 180] on span "1 at 13000mm" at bounding box center [140, 183] width 25 height 7
click at [151, 170] on input "text" at bounding box center [153, 174] width 13 height 8
click at [159, 182] on icon "button" at bounding box center [159, 183] width 3 height 3
type input "$0.00"
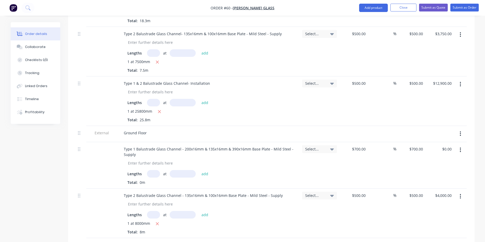
click at [158, 170] on input "text" at bounding box center [153, 174] width 13 height 8
type input "1"
click at [186, 170] on input "text" at bounding box center [183, 174] width 26 height 8
type input "12000mm"
click at [203, 170] on button "add" at bounding box center [205, 173] width 12 height 7
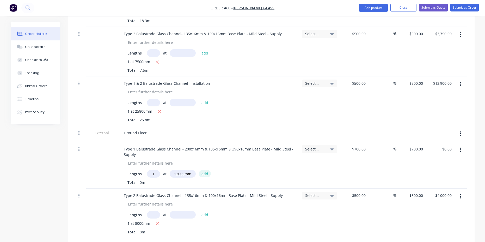
type input "$8,400.00"
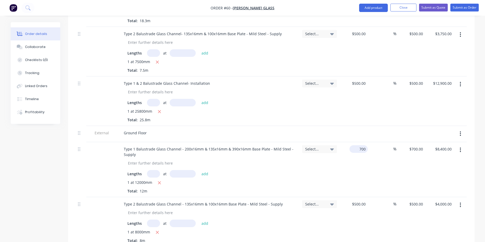
click at [360, 145] on input "700" at bounding box center [360, 149] width 16 height 8
type input "$750.00"
type input "$9,000.00"
click at [382, 144] on div "%" at bounding box center [382, 169] width 29 height 55
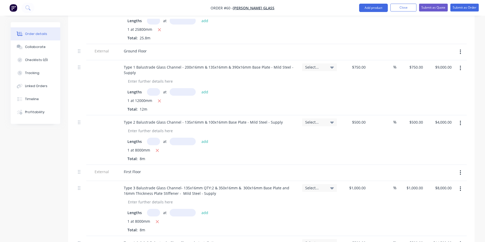
scroll to position [367, 0]
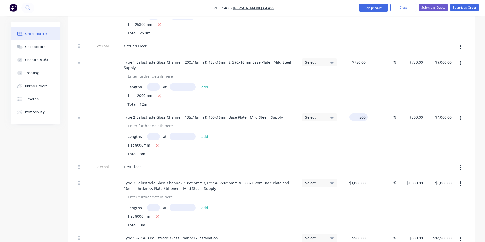
click at [359, 113] on div "500 $500.00" at bounding box center [360, 117] width 16 height 8
click at [400, 129] on div "$500.00 $500.00" at bounding box center [411, 135] width 29 height 50
type input "$550.00"
type input "$4,400.00"
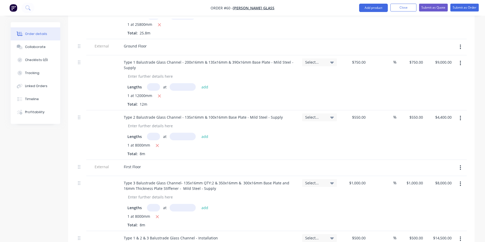
click at [150, 133] on input "text" at bounding box center [153, 137] width 13 height 8
type input "1"
type input "11500mm"
click at [204, 133] on button "add" at bounding box center [205, 136] width 12 height 7
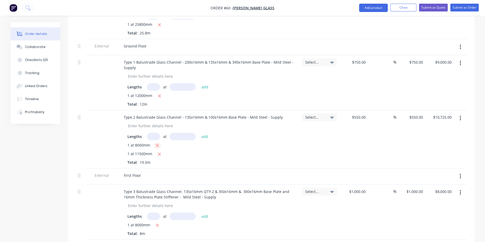
click at [157, 143] on icon "button" at bounding box center [157, 145] width 3 height 5
type input "$6,325.00"
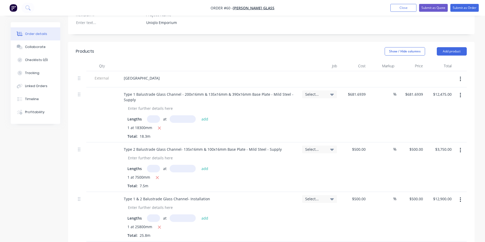
scroll to position [106, 0]
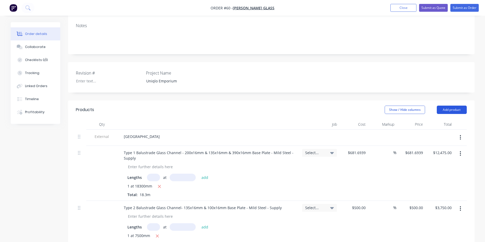
click at [448, 106] on button "Add product" at bounding box center [452, 110] width 30 height 8
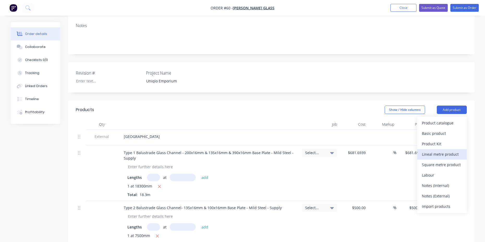
click at [432, 150] on div "Lineal metre product" at bounding box center [442, 154] width 40 height 8
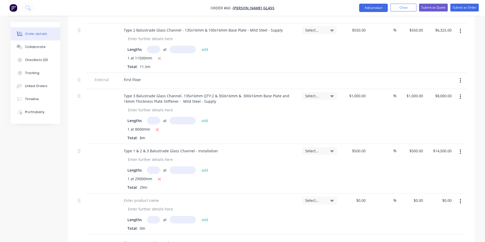
scroll to position [582, 0]
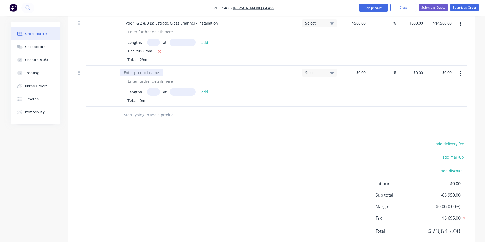
click at [147, 69] on div at bounding box center [142, 73] width 44 height 8
paste div
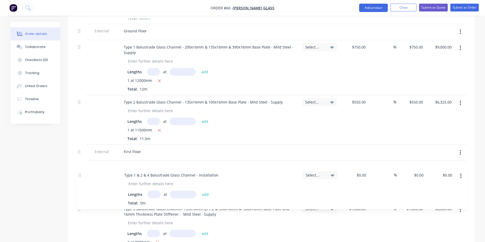
scroll to position [383, 0]
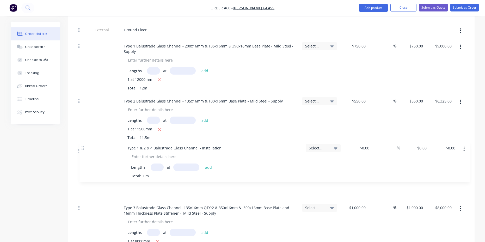
drag, startPoint x: 80, startPoint y: 58, endPoint x: 83, endPoint y: 147, distance: 88.5
click at [83, 147] on div "External Lower Ground Type 1 Balustrade Glass Channel - 200x16mm & 135x16mm & 3…" at bounding box center [271, 79] width 391 height 453
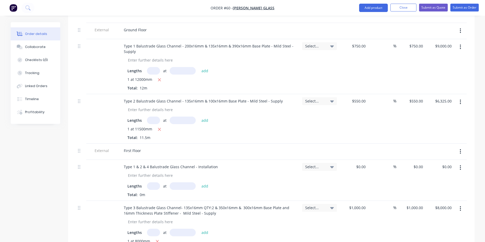
click at [154, 182] on input "text" at bounding box center [153, 186] width 13 height 8
type input "1"
click at [188, 182] on input "text" at bounding box center [183, 186] width 26 height 8
type input "34500mm"
click at [206, 182] on button "add" at bounding box center [205, 185] width 12 height 7
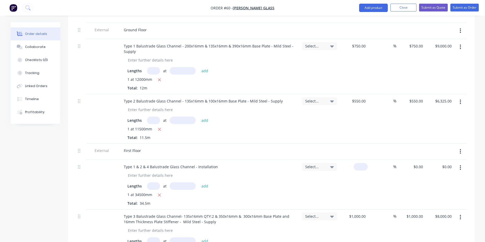
click at [363, 163] on input at bounding box center [362, 167] width 12 height 8
type input "$500.00"
type input "$17,250.00"
click at [380, 144] on div at bounding box center [382, 152] width 29 height 16
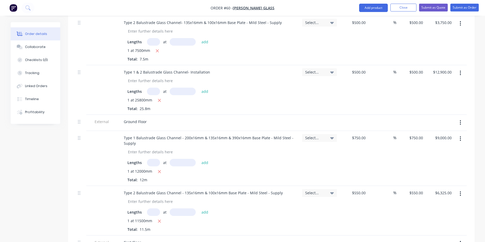
scroll to position [296, 0]
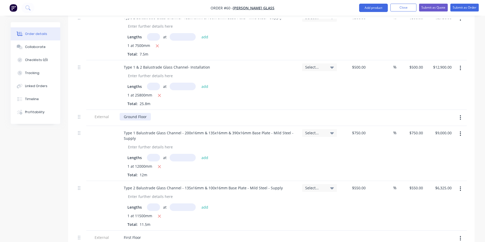
click at [134, 113] on div "Ground Floor" at bounding box center [135, 117] width 31 height 8
drag, startPoint x: 147, startPoint y: 102, endPoint x: 127, endPoint y: 104, distance: 19.9
click at [127, 113] on div "Ground Floor" at bounding box center [135, 117] width 31 height 8
click at [236, 113] on div "GROUND FLOOR" at bounding box center [209, 117] width 178 height 8
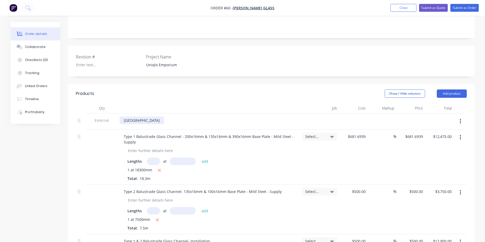
click at [148, 117] on div "Lower Ground" at bounding box center [142, 121] width 44 height 8
drag, startPoint x: 148, startPoint y: 105, endPoint x: 123, endPoint y: 110, distance: 25.8
click at [123, 113] on div "Lower Ground" at bounding box center [209, 121] width 183 height 16
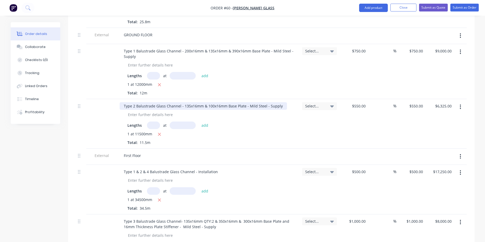
scroll to position [383, 0]
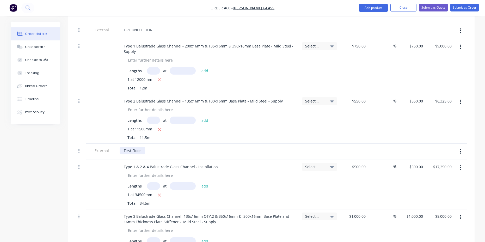
click at [142, 147] on div "First Floor" at bounding box center [133, 151] width 26 height 8
click at [210, 147] on div "FIRST FLOOR" at bounding box center [209, 151] width 178 height 8
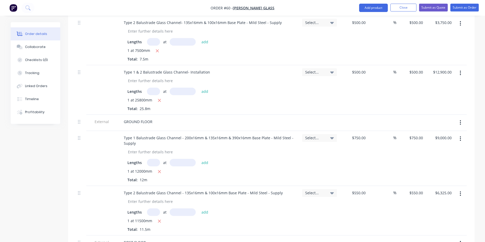
scroll to position [296, 0]
